Goal: Task Accomplishment & Management: Complete application form

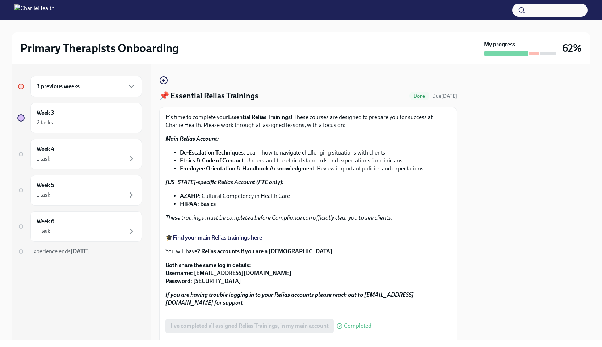
scroll to position [80, 0]
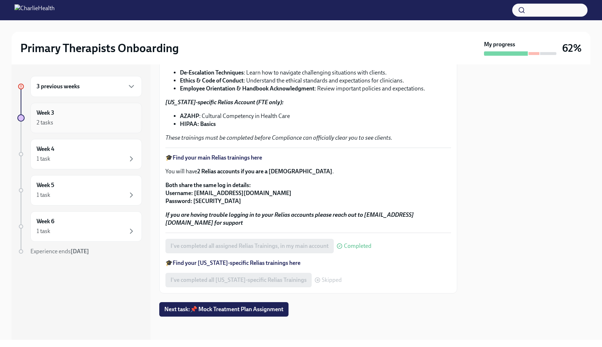
click at [82, 125] on div "2 tasks" at bounding box center [86, 122] width 99 height 9
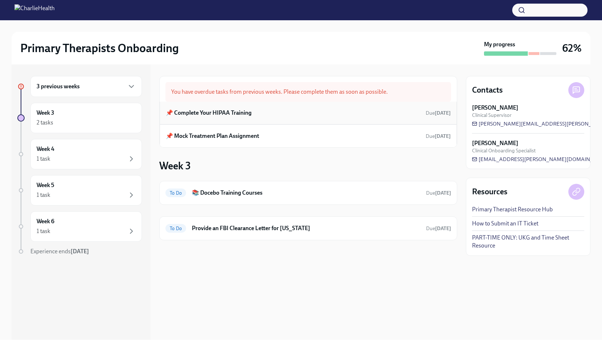
click at [218, 114] on h6 "📌 Complete Your HIPAA Training" at bounding box center [209, 113] width 86 height 8
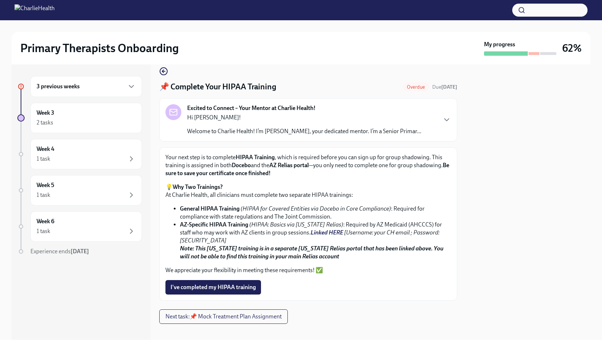
scroll to position [16, 0]
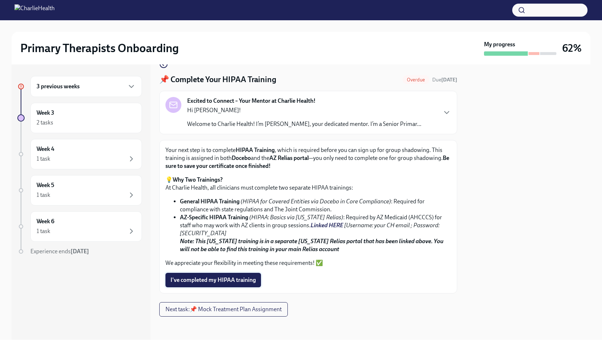
click at [250, 282] on span "I've completed my HIPAA training" at bounding box center [213, 280] width 85 height 7
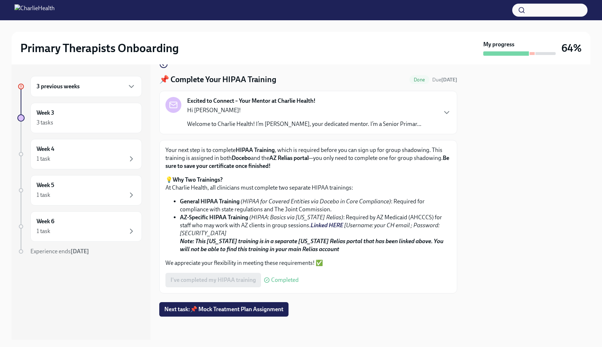
click at [103, 93] on div "3 previous weeks" at bounding box center [86, 86] width 112 height 21
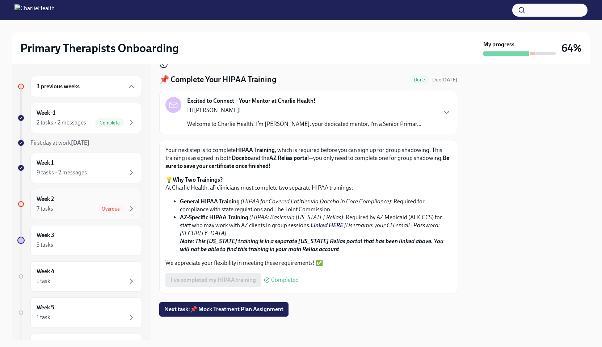
click at [97, 205] on div "Overdue" at bounding box center [110, 209] width 27 height 9
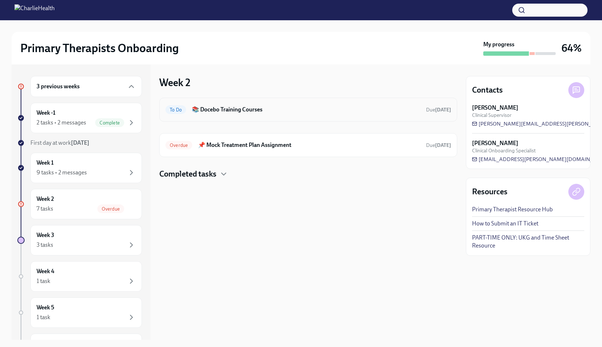
click at [246, 117] on div "To Do 📚 Docebo Training Courses Due tomorrow" at bounding box center [308, 110] width 298 height 24
click at [260, 113] on h6 "📚 Docebo Training Courses" at bounding box center [306, 110] width 229 height 8
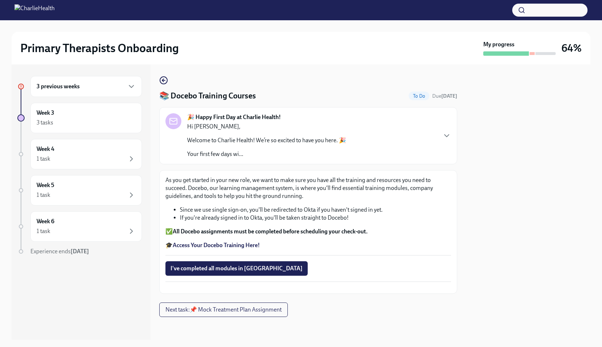
click at [253, 243] on strong "Access Your Docebo Training Here!" at bounding box center [216, 245] width 87 height 7
